Goal: Task Accomplishment & Management: Manage account settings

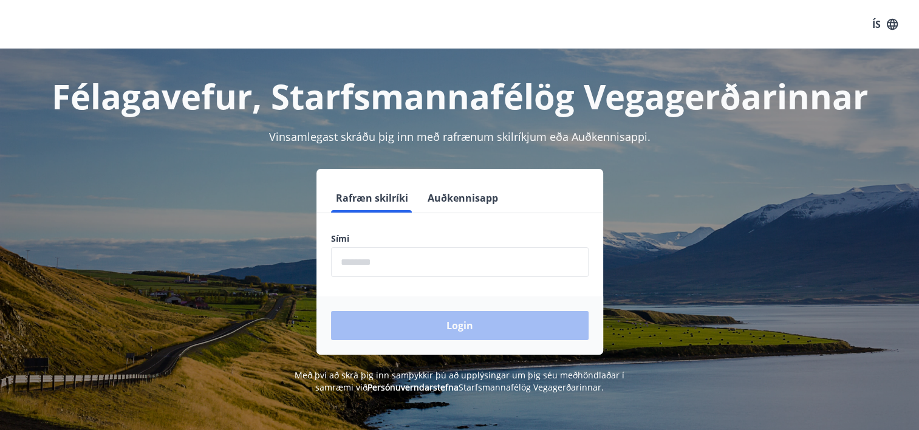
click at [484, 194] on button "Auðkennisapp" at bounding box center [463, 197] width 80 height 29
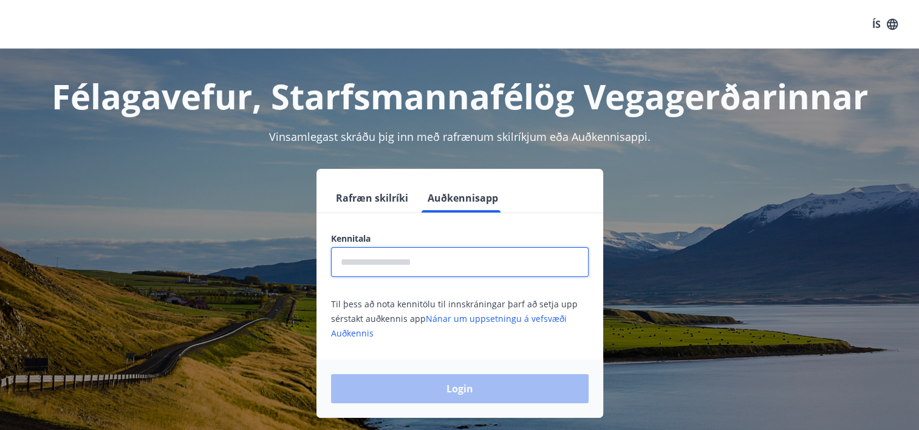
click at [475, 253] on input "text" at bounding box center [460, 262] width 258 height 30
type input "**********"
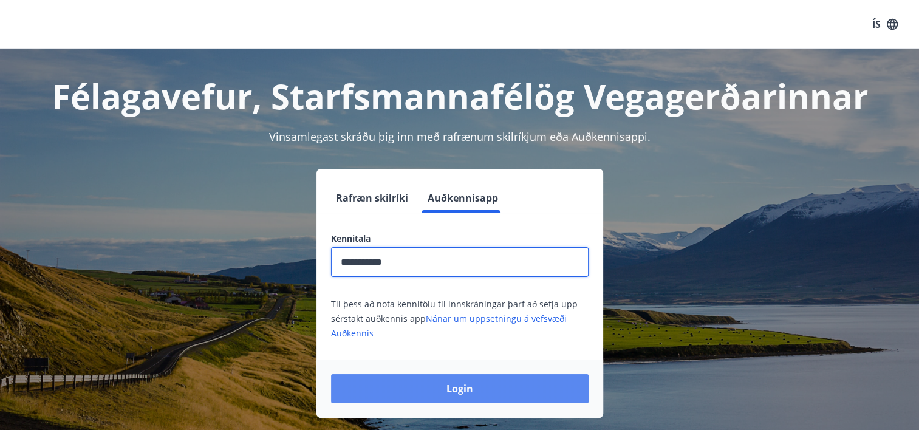
click at [472, 397] on button "Login" at bounding box center [460, 388] width 258 height 29
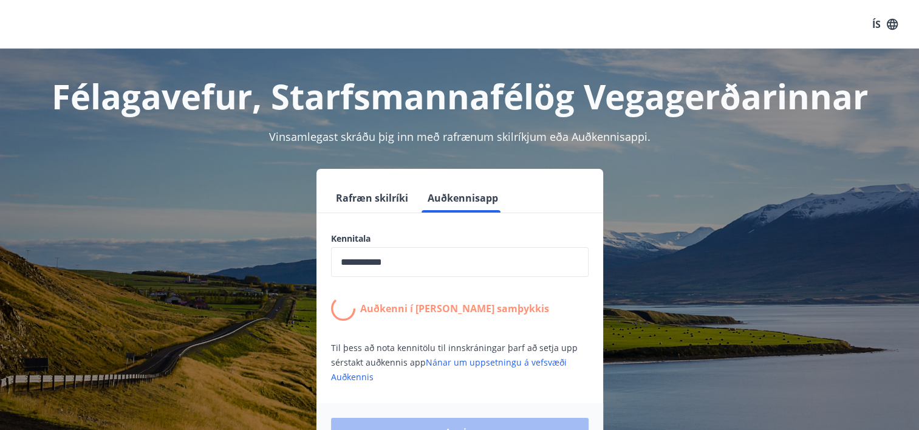
scroll to position [148, 0]
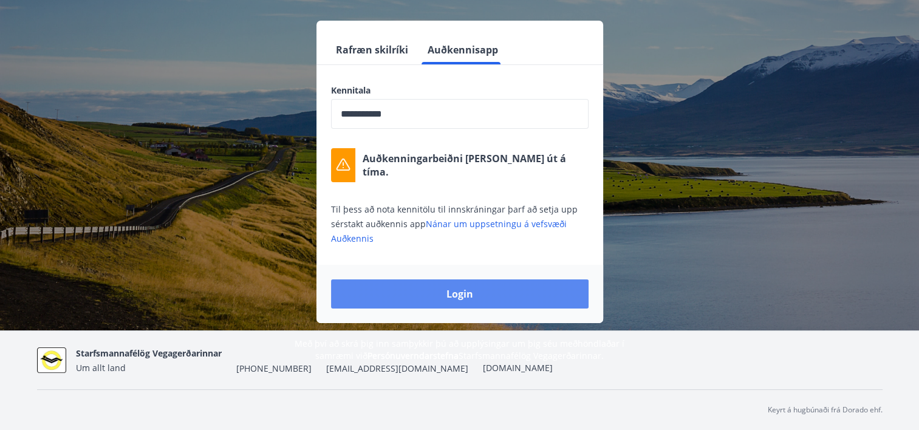
click at [467, 289] on button "Login" at bounding box center [460, 293] width 258 height 29
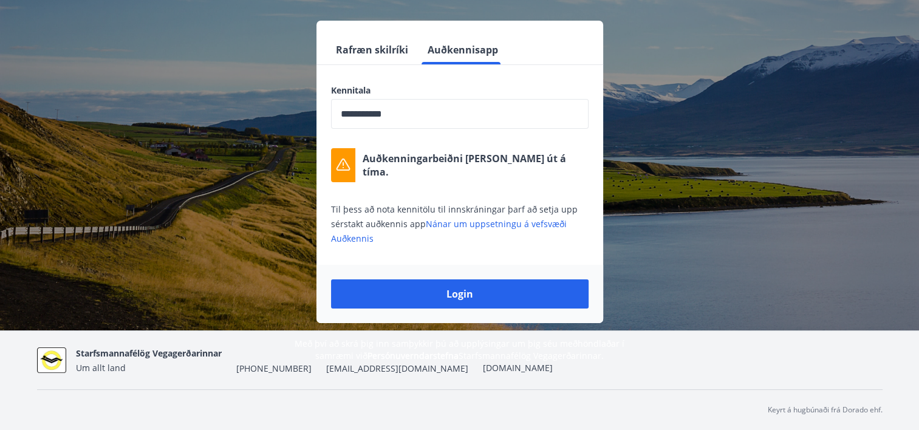
click at [355, 48] on button "Rafræn skilríki" at bounding box center [372, 49] width 82 height 29
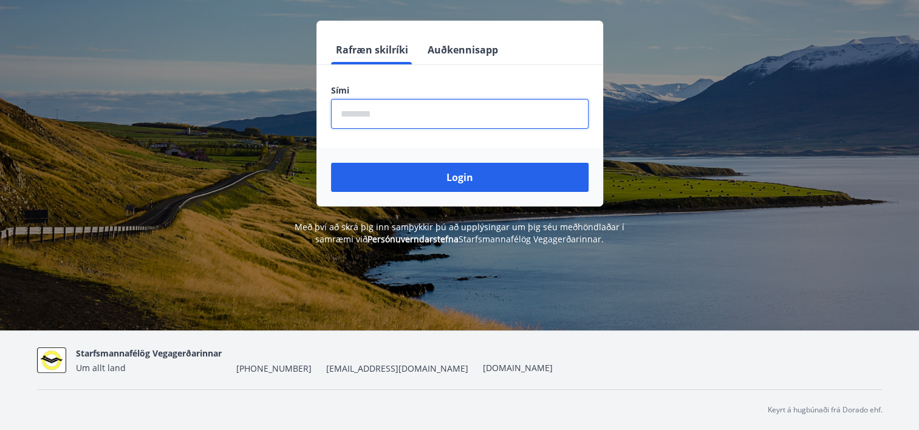
click at [448, 103] on input "phone" at bounding box center [460, 114] width 258 height 30
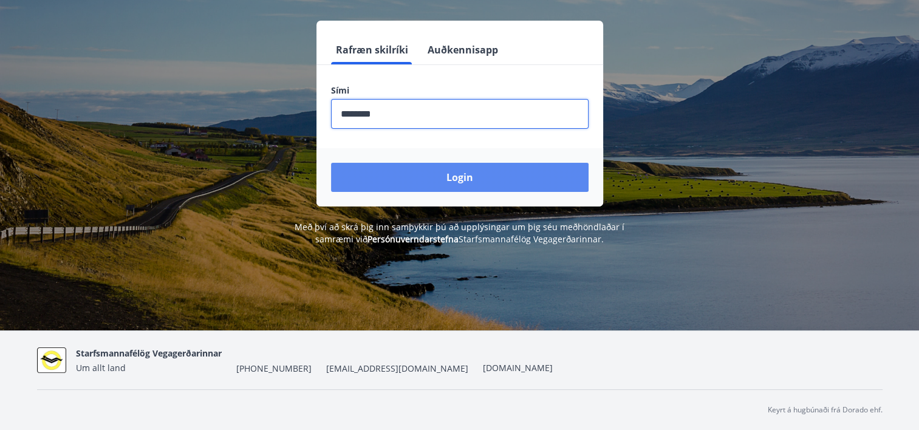
type input "********"
click at [484, 177] on button "Login" at bounding box center [460, 177] width 258 height 29
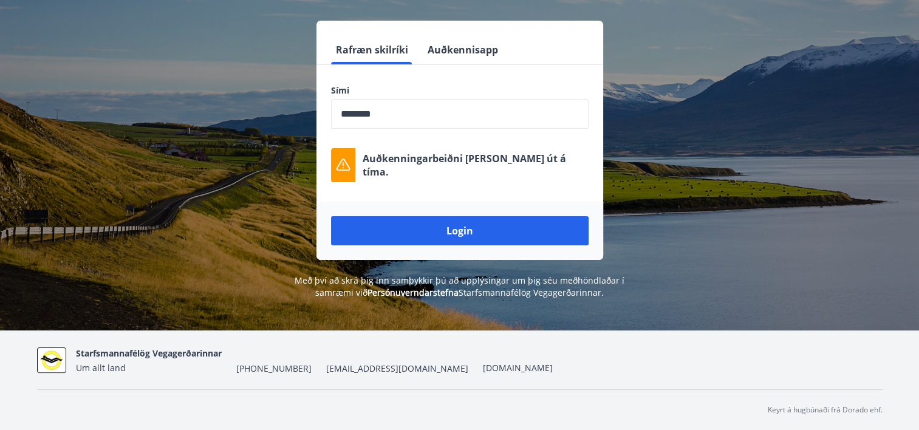
click at [694, 184] on div "Rafræn skilríki Auðkennisapp Sími ​ Auðkenningarbeiðni [PERSON_NAME] út á tíma.…" at bounding box center [460, 140] width 846 height 239
